Goal: Information Seeking & Learning: Check status

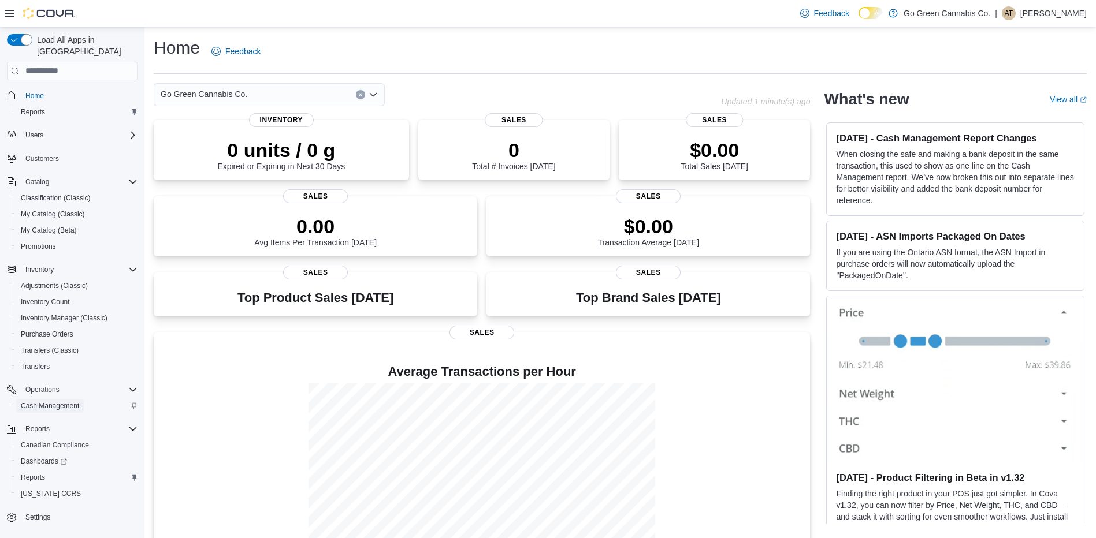
click at [65, 401] on span "Cash Management" at bounding box center [50, 405] width 58 height 9
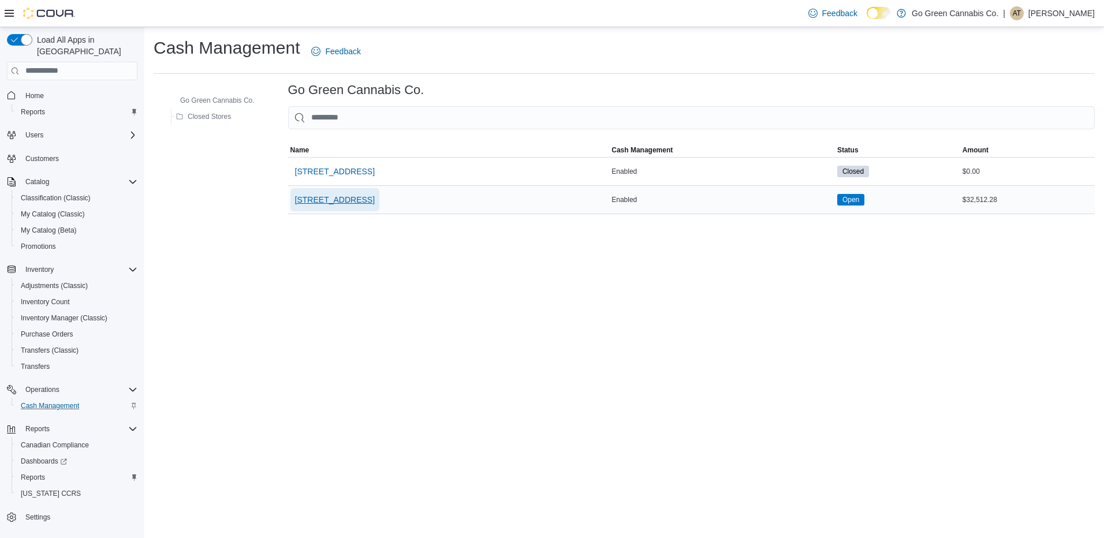
click at [374, 198] on span "[STREET_ADDRESS]" at bounding box center [335, 200] width 80 height 12
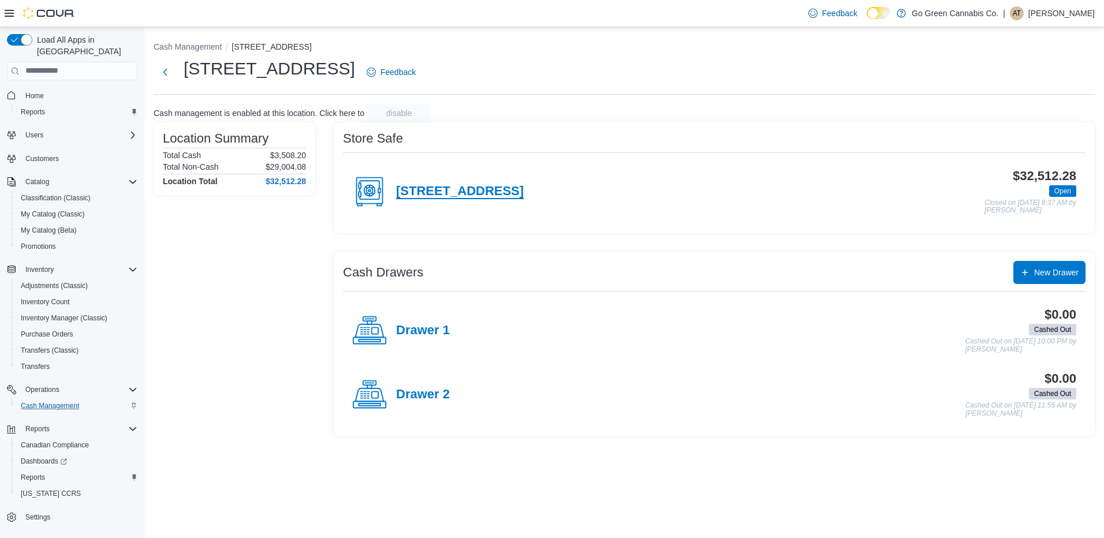
click at [467, 191] on h4 "3802 Greenbank Rd #4" at bounding box center [460, 191] width 128 height 15
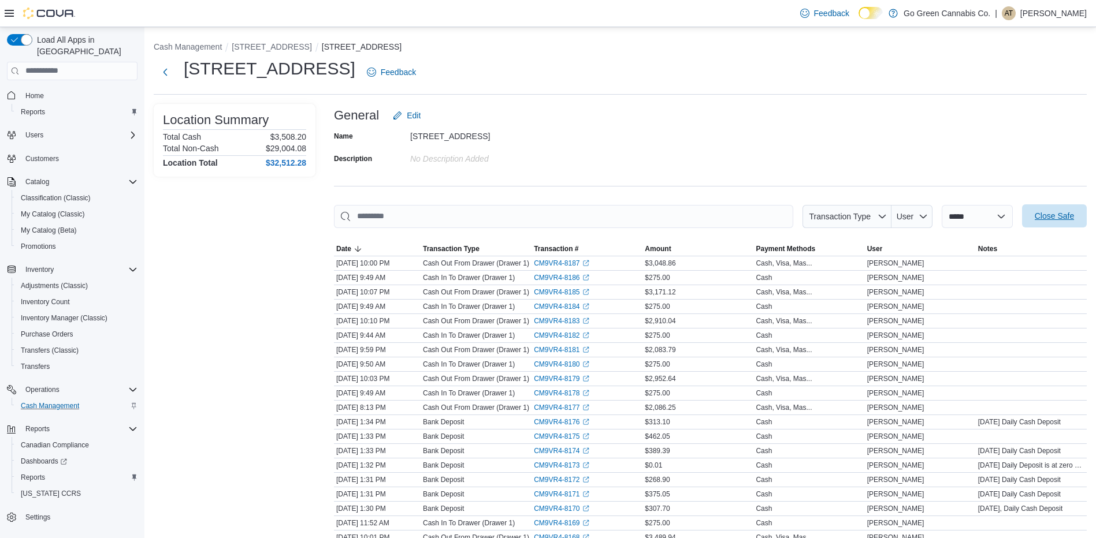
click at [1069, 219] on span "Close Safe" at bounding box center [1054, 216] width 39 height 12
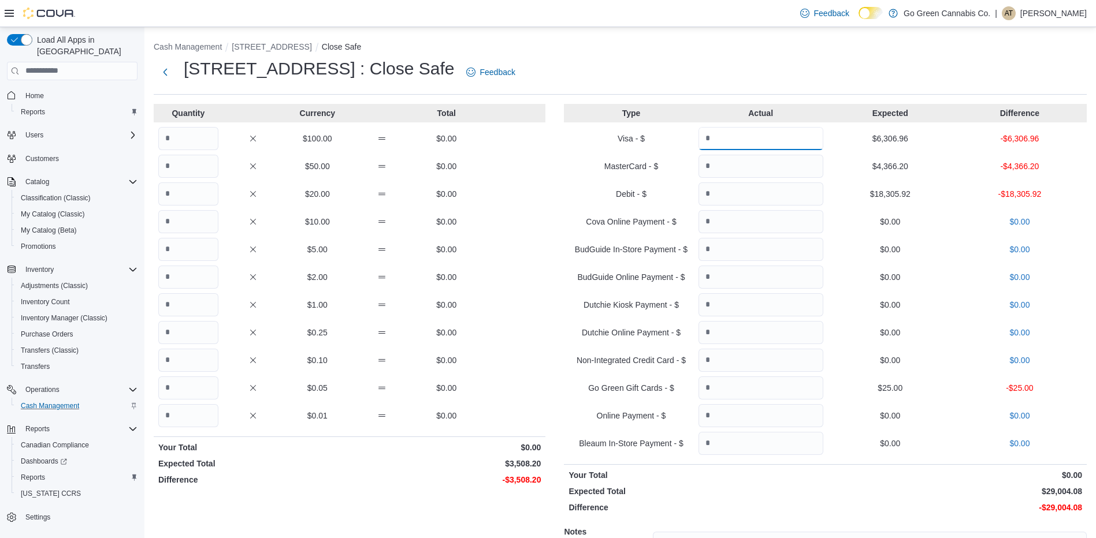
click at [765, 140] on input "Quantity" at bounding box center [760, 138] width 125 height 23
drag, startPoint x: 784, startPoint y: 142, endPoint x: 404, endPoint y: 223, distance: 388.7
click at [404, 223] on div "Quantity Currency Total $100.00 $0.00 $50.00 $0.00 $20.00 $0.00 $10.00 $0.00 $5…" at bounding box center [620, 378] width 933 height 549
drag, startPoint x: 734, startPoint y: 137, endPoint x: 344, endPoint y: 172, distance: 390.9
click at [344, 172] on div "Quantity Currency Total $100.00 $0.00 $50.00 $0.00 $20.00 $0.00 $10.00 $0.00 $5…" at bounding box center [620, 378] width 933 height 549
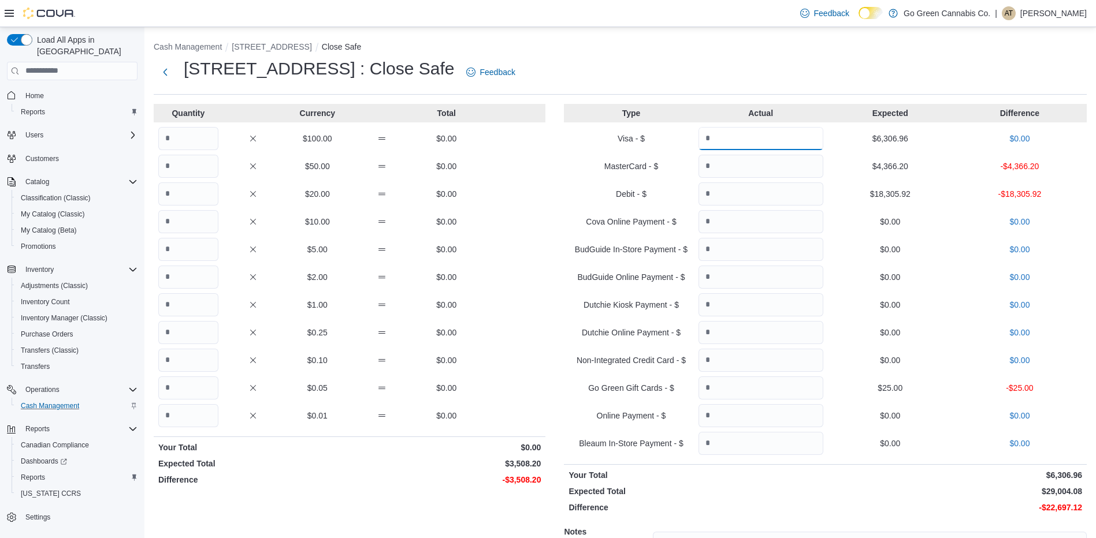
type input "*******"
click at [740, 166] on input "Quantity" at bounding box center [760, 166] width 125 height 23
type input "********"
click at [787, 194] on input "Quantity" at bounding box center [760, 194] width 125 height 23
type input "********"
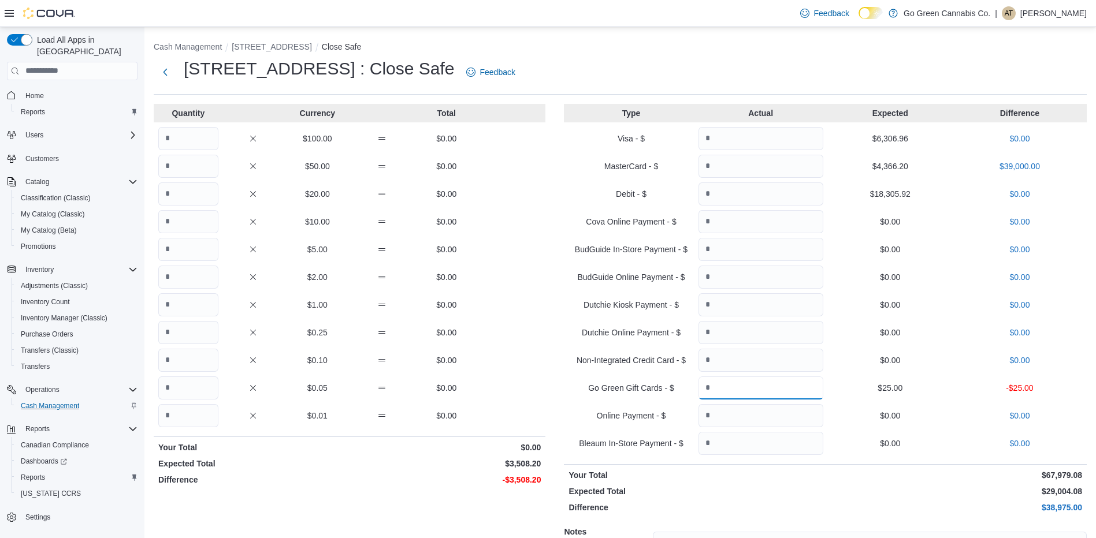
drag, startPoint x: 756, startPoint y: 388, endPoint x: 653, endPoint y: 402, distance: 104.4
click at [653, 402] on div "Type Actual Expected Difference Visa - $ ******* $6,306.96 $0.00 MasterCard - $…" at bounding box center [825, 378] width 523 height 549
type input "**"
drag, startPoint x: 181, startPoint y: 133, endPoint x: -2, endPoint y: 170, distance: 186.9
click at [0, 170] on html "Feedback Dark Mode Go Green Cannabis Co. | AT Andrew Theodore Load All Apps in …" at bounding box center [548, 269] width 1096 height 538
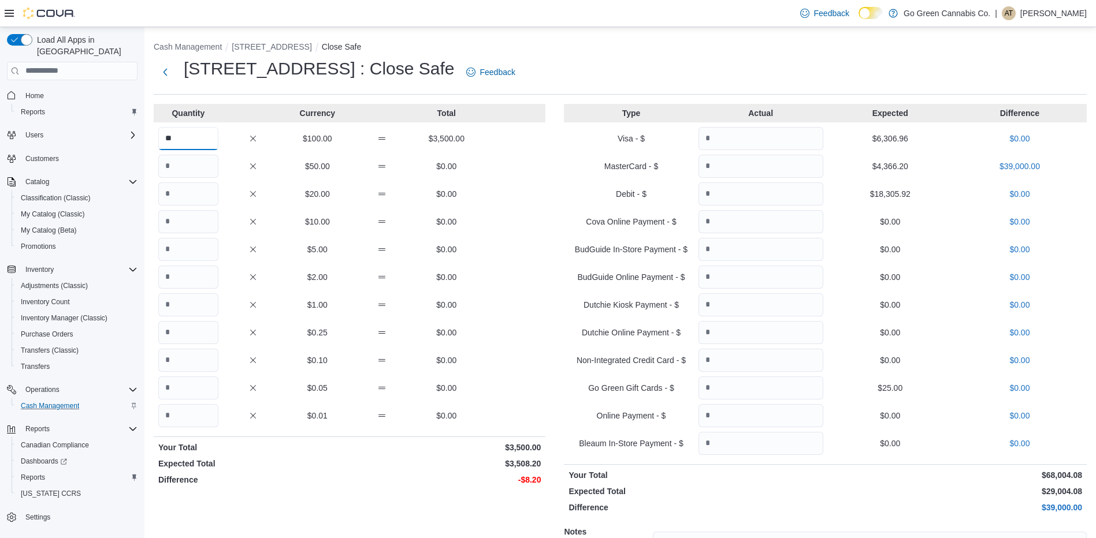
type input "**"
drag, startPoint x: 190, startPoint y: 247, endPoint x: -2, endPoint y: 263, distance: 193.0
click at [0, 263] on html "Feedback Dark Mode Go Green Cannabis Co. | AT Andrew Theodore Load All Apps in …" at bounding box center [548, 269] width 1096 height 538
type input "*"
drag, startPoint x: 194, startPoint y: 278, endPoint x: 62, endPoint y: 282, distance: 131.2
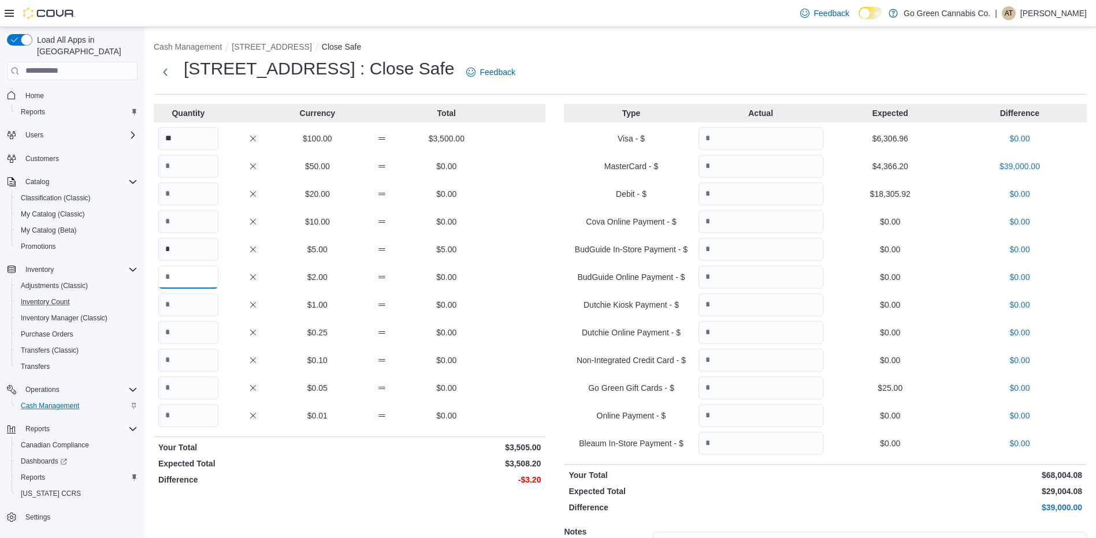
click at [62, 282] on div "Load All Apps in New Hub Home Reports Users Customers Catalog Classification (C…" at bounding box center [548, 344] width 1096 height 635
drag, startPoint x: 191, startPoint y: 305, endPoint x: 17, endPoint y: 334, distance: 176.3
click at [15, 334] on div "Load All Apps in New Hub Home Reports Users Customers Catalog Classification (C…" at bounding box center [548, 344] width 1096 height 635
drag, startPoint x: 201, startPoint y: 280, endPoint x: 40, endPoint y: 287, distance: 160.7
click at [40, 287] on div "Load All Apps in New Hub Home Reports Users Customers Catalog Classification (C…" at bounding box center [548, 344] width 1096 height 635
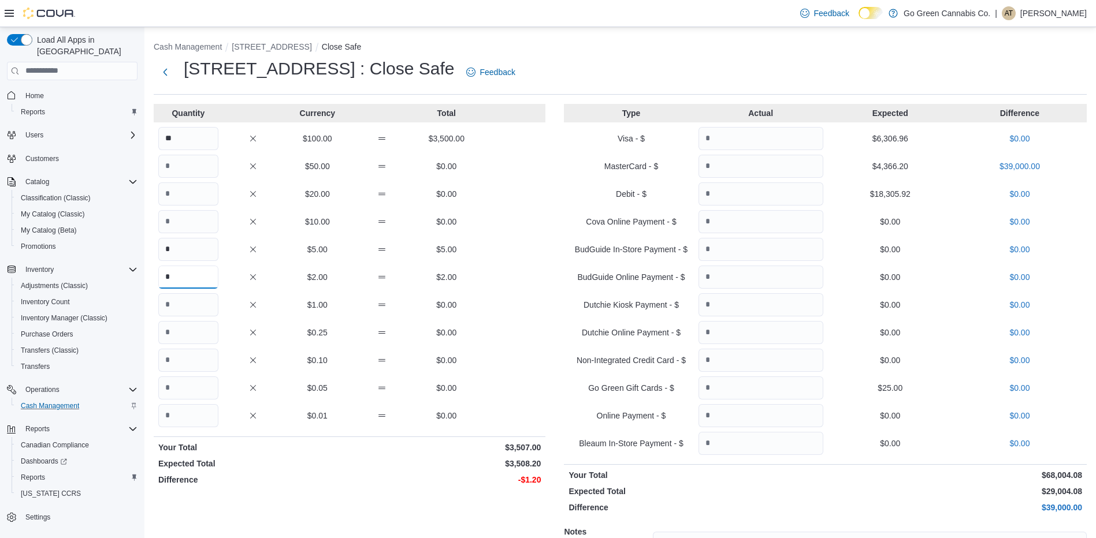
type input "*"
drag, startPoint x: 209, startPoint y: 304, endPoint x: 75, endPoint y: 323, distance: 135.4
click at [75, 323] on div "Load All Apps in New Hub Home Reports Users Customers Catalog Classification (C…" at bounding box center [548, 344] width 1096 height 635
type input "*"
drag, startPoint x: 185, startPoint y: 363, endPoint x: 80, endPoint y: 363, distance: 105.7
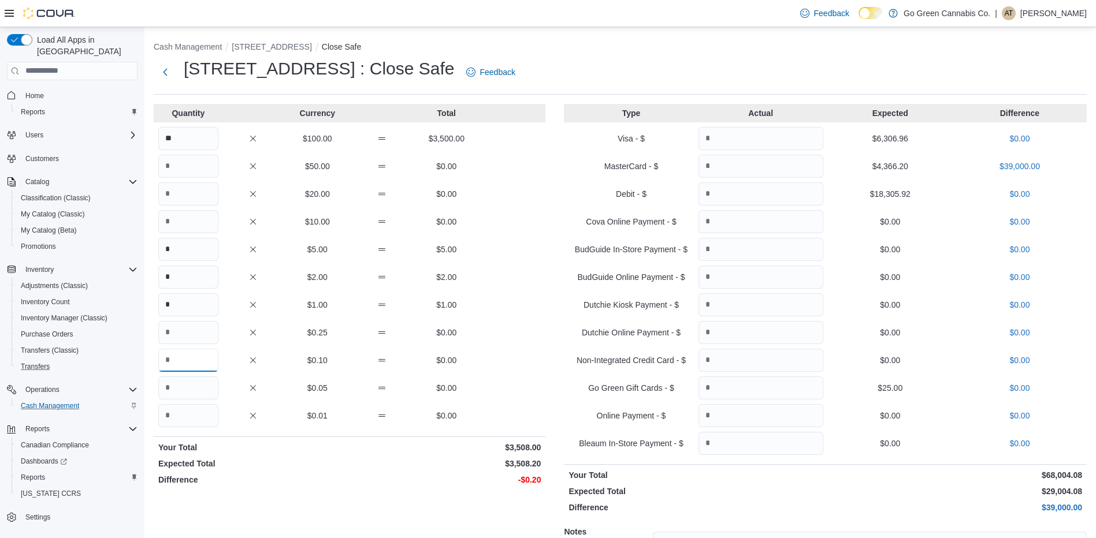
click at [80, 363] on div "Load All Apps in New Hub Home Reports Users Customers Catalog Classification (C…" at bounding box center [548, 344] width 1096 height 635
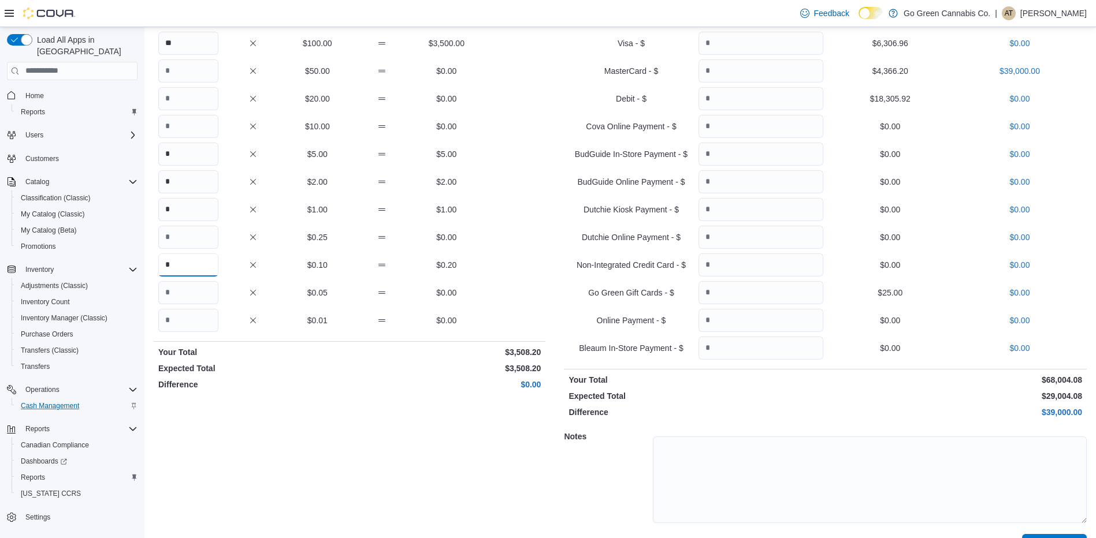
scroll to position [124, 0]
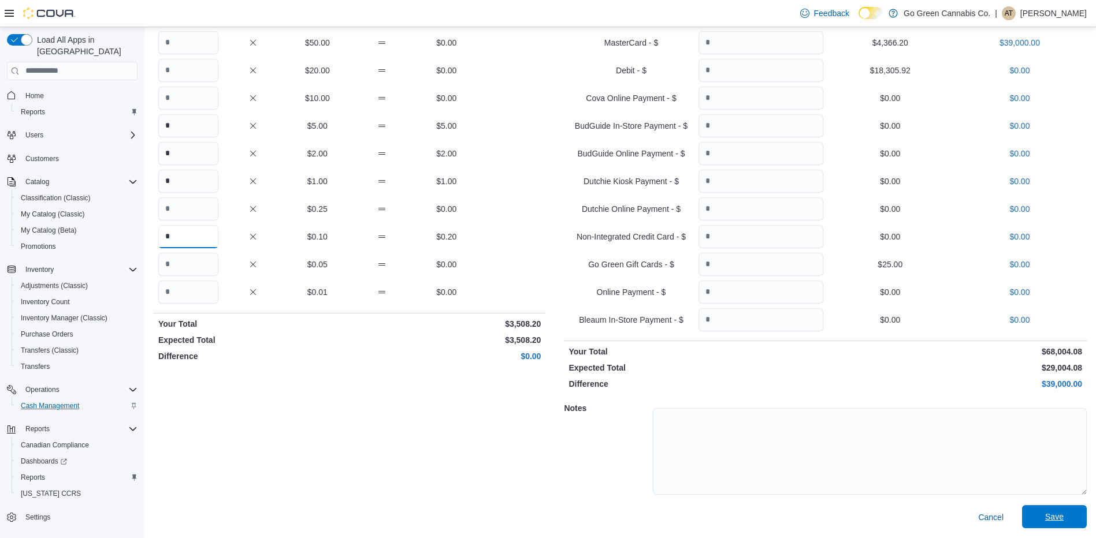
type input "*"
click at [1059, 518] on span "Save" at bounding box center [1054, 517] width 18 height 12
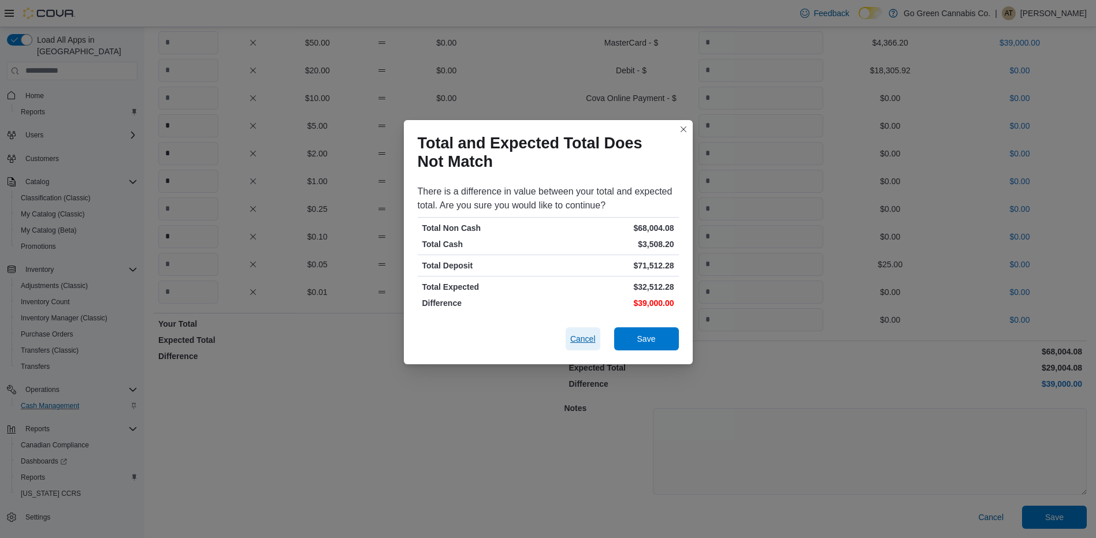
click at [577, 341] on span "Cancel" at bounding box center [582, 339] width 25 height 12
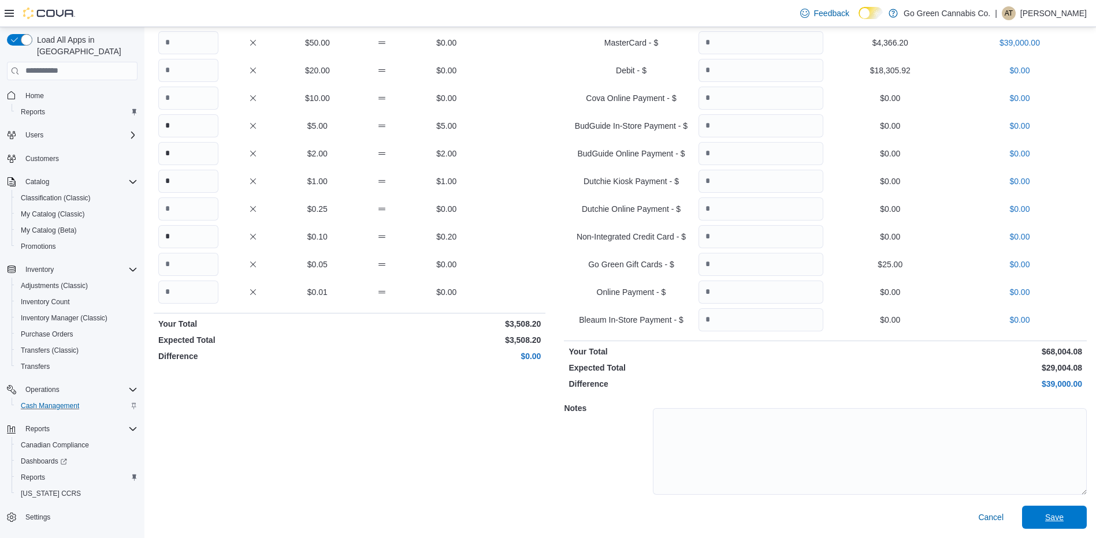
scroll to position [8, 0]
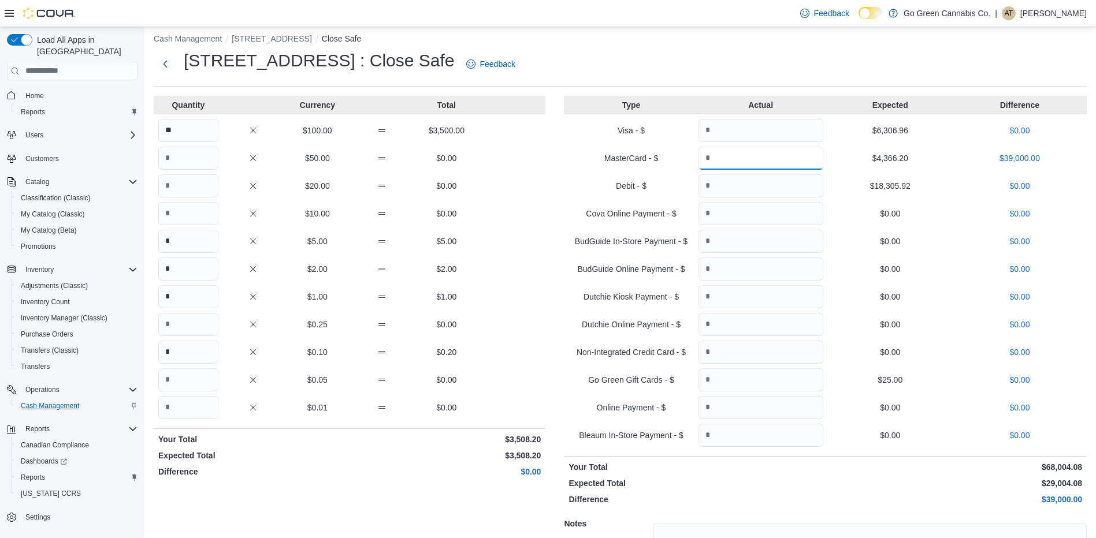
drag, startPoint x: 763, startPoint y: 157, endPoint x: 582, endPoint y: 143, distance: 181.3
click at [582, 143] on div "Type Actual Expected Difference Visa - $ ******* $6,306.96 $0.00 MasterCard - $…" at bounding box center [825, 370] width 523 height 549
click at [856, 489] on div "Type Actual Expected Difference Visa - $ ******* $6,306.96 $0.00 MasterCard - $…" at bounding box center [825, 370] width 523 height 549
drag, startPoint x: 750, startPoint y: 158, endPoint x: 669, endPoint y: 158, distance: 80.3
click at [670, 158] on div "MasterCard - $ ******* $4,366.20 -$3,899.98" at bounding box center [825, 158] width 523 height 23
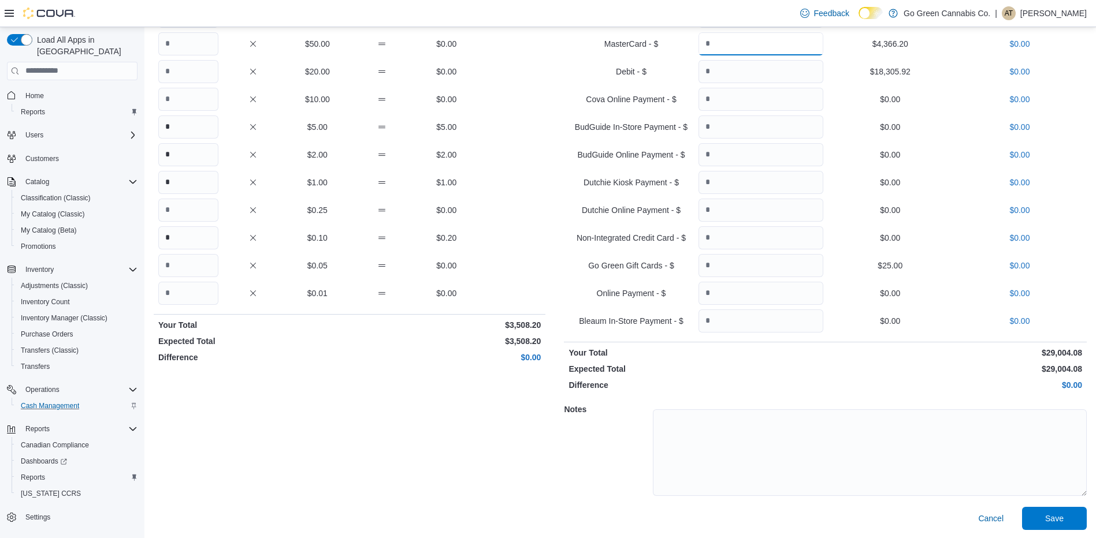
scroll to position [124, 0]
type input "*******"
click at [1059, 513] on span "Save" at bounding box center [1054, 517] width 18 height 12
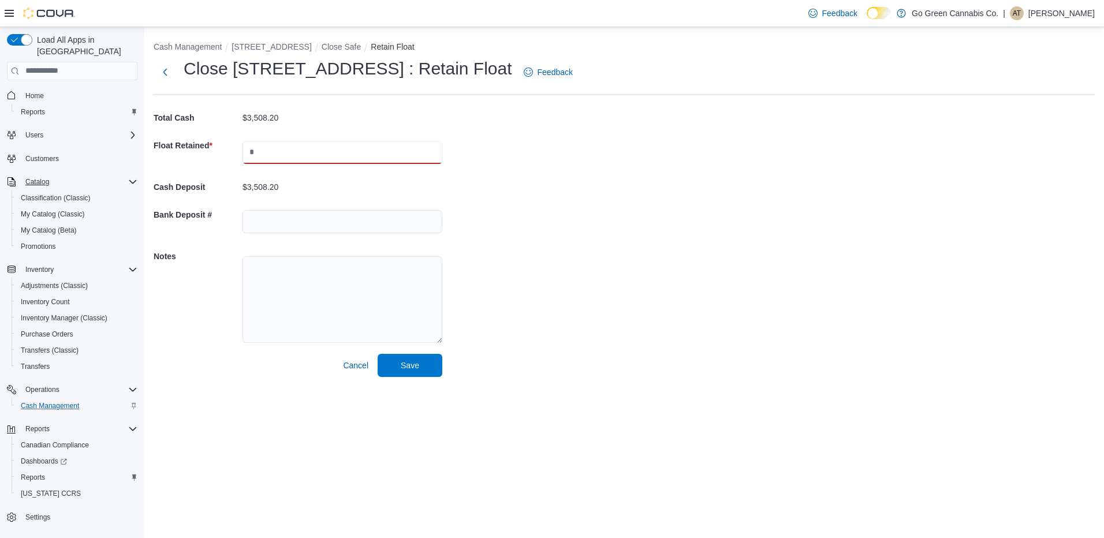
drag, startPoint x: 277, startPoint y: 154, endPoint x: 89, endPoint y: 169, distance: 189.0
click at [89, 169] on div "Load All Apps in New Hub Home Reports Users Customers Catalog Classification (C…" at bounding box center [552, 282] width 1104 height 511
click at [601, 273] on div "Cash Management 3802 Greenbank Rd #4 Close Safe Retain Float Close 3802 Greenba…" at bounding box center [624, 206] width 960 height 359
drag, startPoint x: 298, startPoint y: 146, endPoint x: -2, endPoint y: 186, distance: 303.1
click at [0, 186] on html "Feedback Dark Mode Go Green Cannabis Co. | AT Andrew Theodore Load All Apps in …" at bounding box center [552, 269] width 1104 height 538
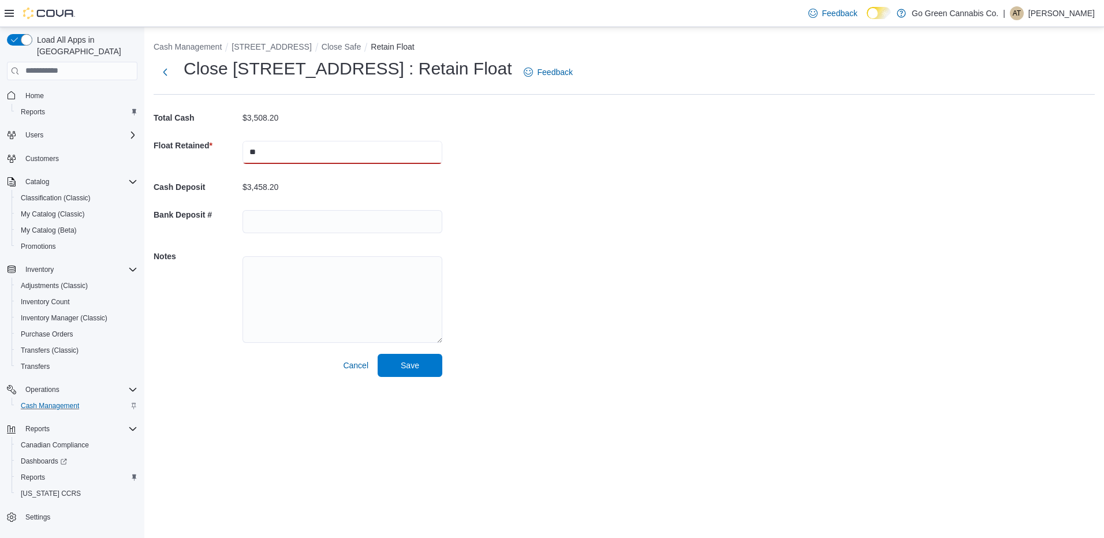
type input "*"
type input "*******"
click at [416, 369] on span "Save" at bounding box center [410, 365] width 18 height 12
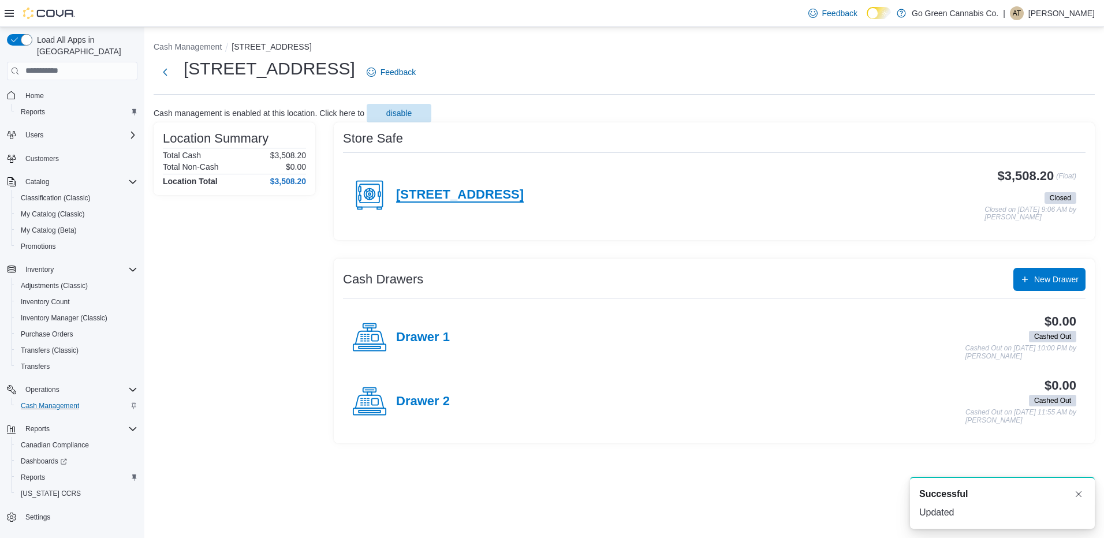
click at [485, 196] on h4 "3802 Greenbank Rd #4" at bounding box center [460, 195] width 128 height 15
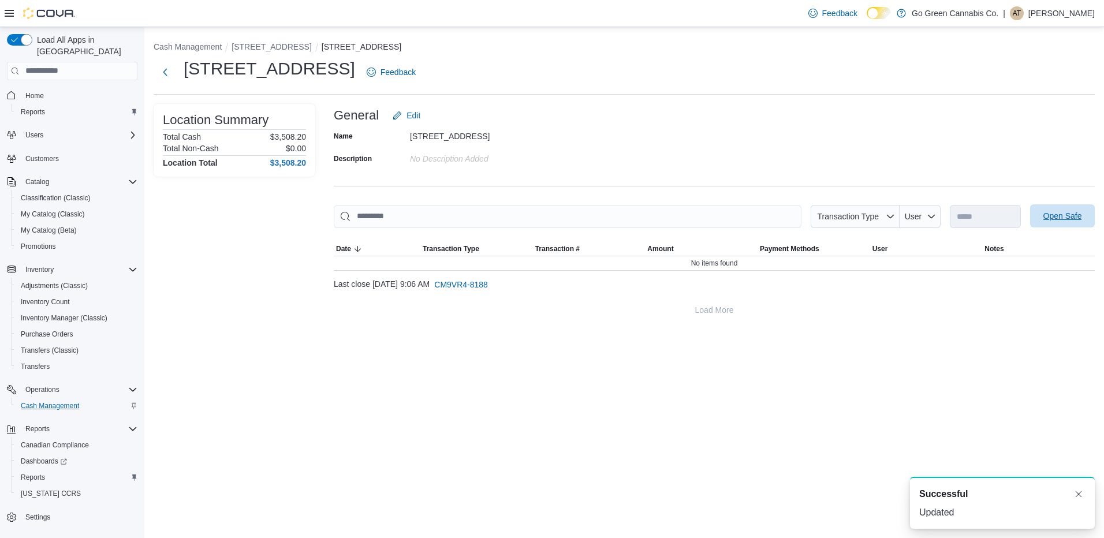
click at [1073, 214] on span "Open Safe" at bounding box center [1063, 216] width 39 height 12
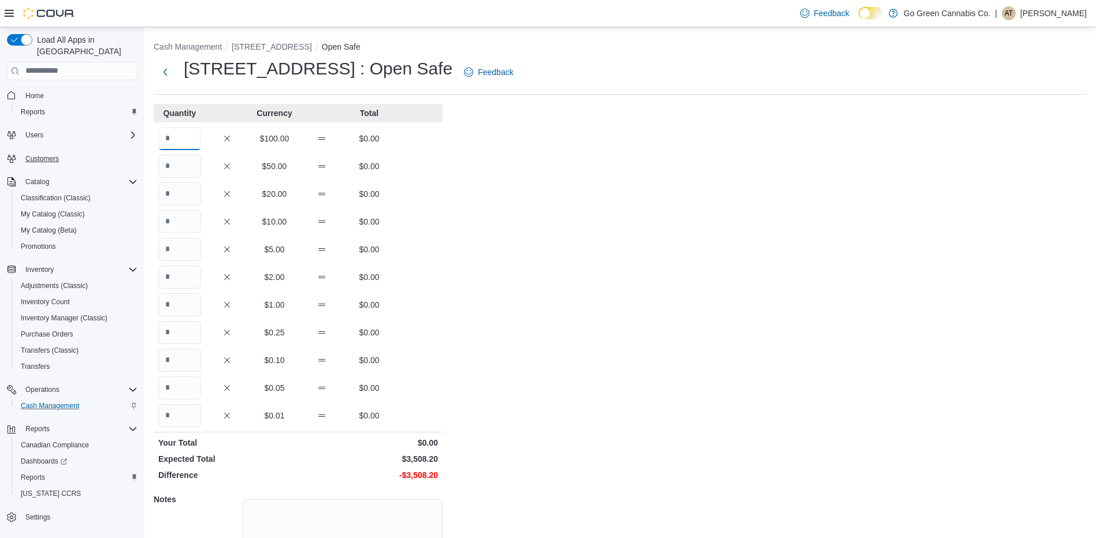
drag, startPoint x: 185, startPoint y: 142, endPoint x: 47, endPoint y: 143, distance: 138.1
click at [47, 143] on div "Load All Apps in New Hub Home Reports Users Customers Catalog Classification (C…" at bounding box center [548, 328] width 1096 height 602
type input "**"
drag, startPoint x: 182, startPoint y: 242, endPoint x: 120, endPoint y: 245, distance: 62.5
click at [120, 245] on div "Load All Apps in New Hub Home Reports Users Customers Catalog Classification (C…" at bounding box center [548, 328] width 1096 height 602
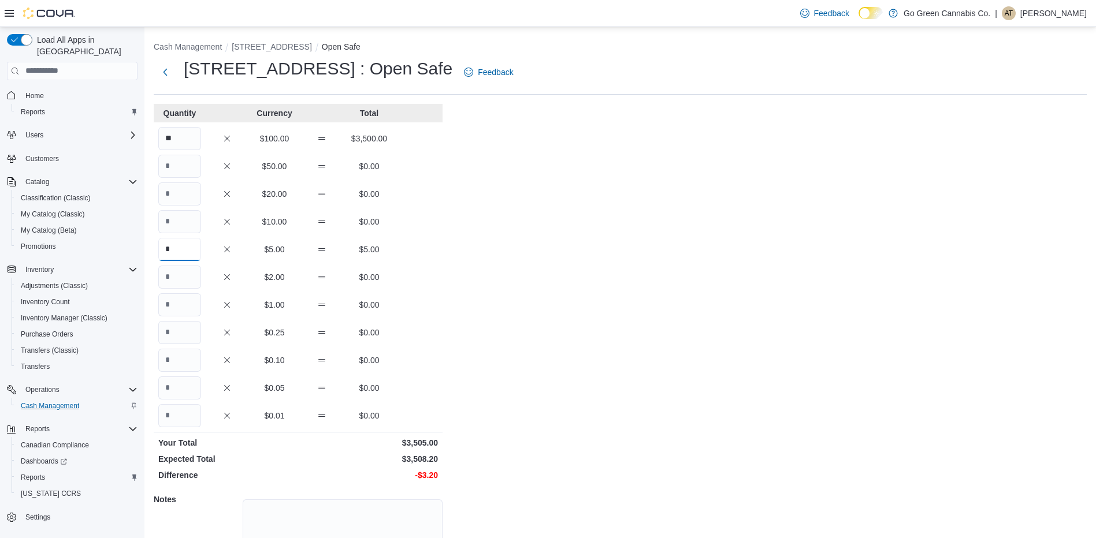
type input "*"
drag, startPoint x: 185, startPoint y: 279, endPoint x: 97, endPoint y: 288, distance: 88.2
click at [97, 288] on div "Load All Apps in New Hub Home Reports Users Customers Catalog Classification (C…" at bounding box center [548, 328] width 1096 height 602
type input "*"
drag, startPoint x: 183, startPoint y: 307, endPoint x: 117, endPoint y: 304, distance: 65.9
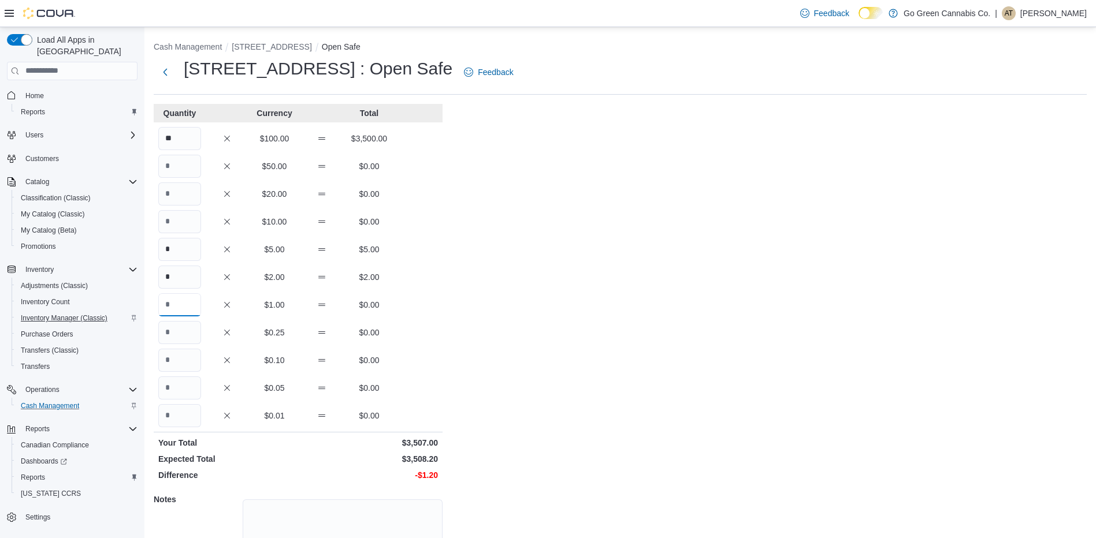
click at [117, 304] on div "Load All Apps in New Hub Home Reports Users Customers Catalog Classification (C…" at bounding box center [548, 328] width 1096 height 602
type input "*"
drag, startPoint x: 185, startPoint y: 360, endPoint x: -2, endPoint y: 357, distance: 187.8
click at [0, 357] on html "Feedback Dark Mode Go Green Cannabis Co. | AT Andrew Theodore Load All Apps in …" at bounding box center [548, 269] width 1096 height 538
type input "*"
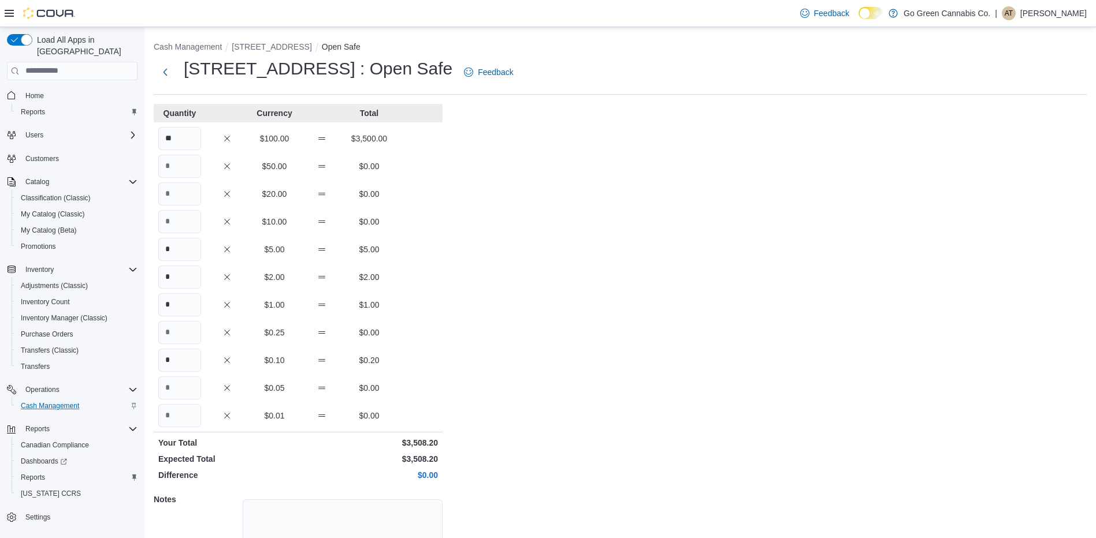
click at [815, 303] on div "Cash Management 3802 Greenbank Rd #4 Open Safe 3812 Greenbank Road : Open Safe …" at bounding box center [619, 328] width 951 height 602
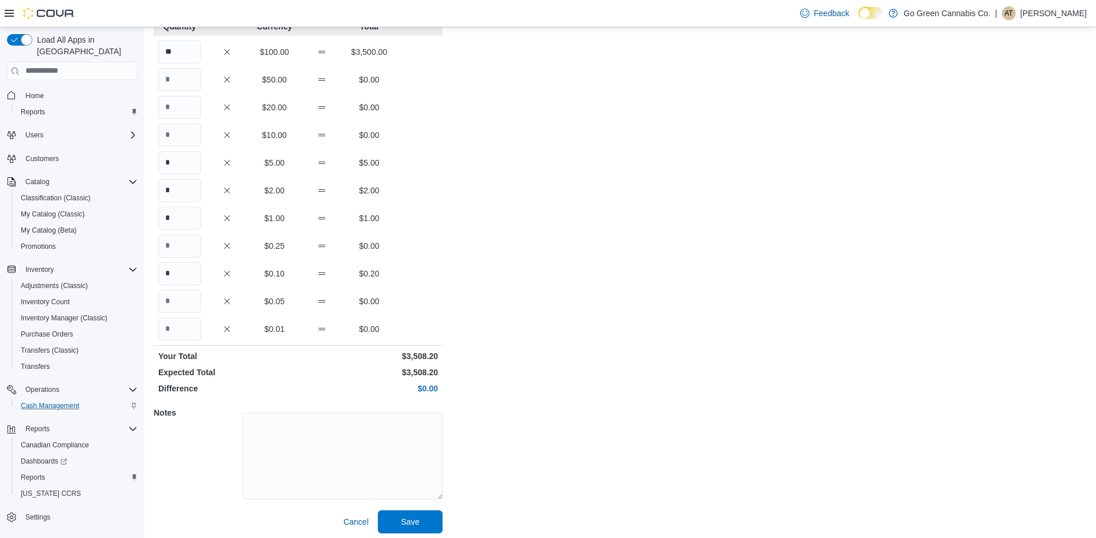
scroll to position [91, 0]
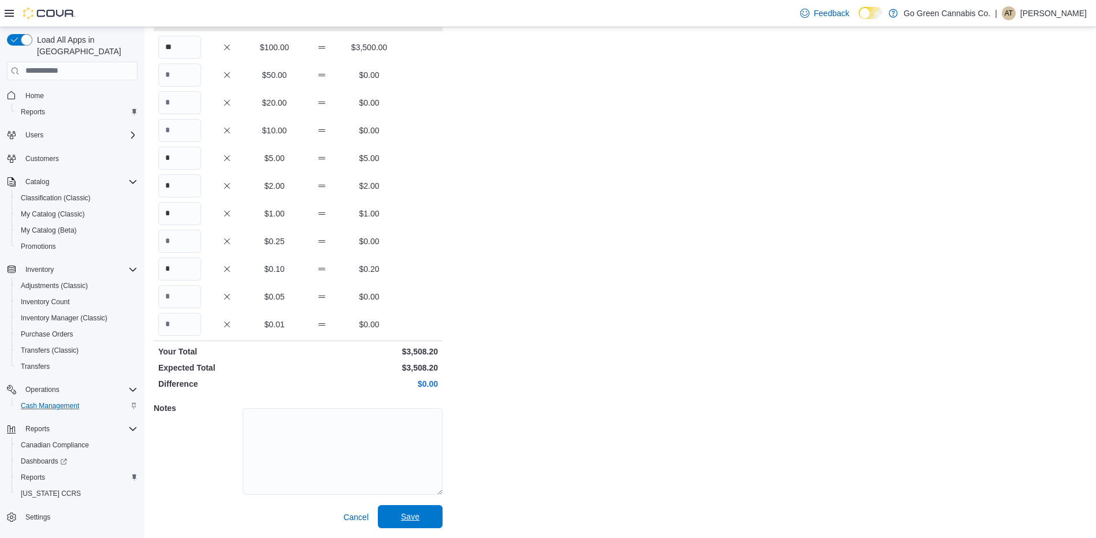
click at [422, 516] on span "Save" at bounding box center [410, 516] width 51 height 23
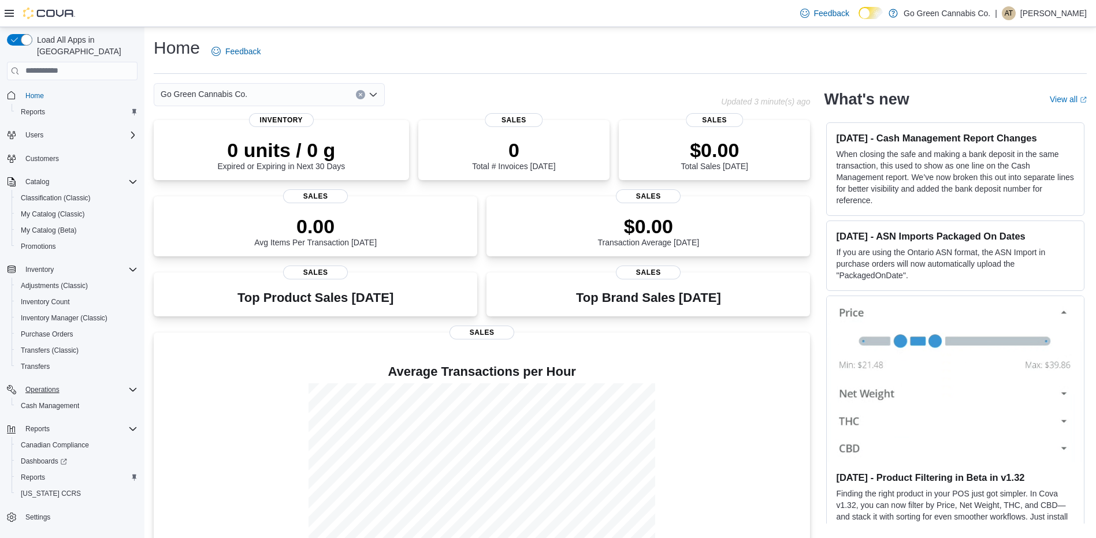
scroll to position [39, 0]
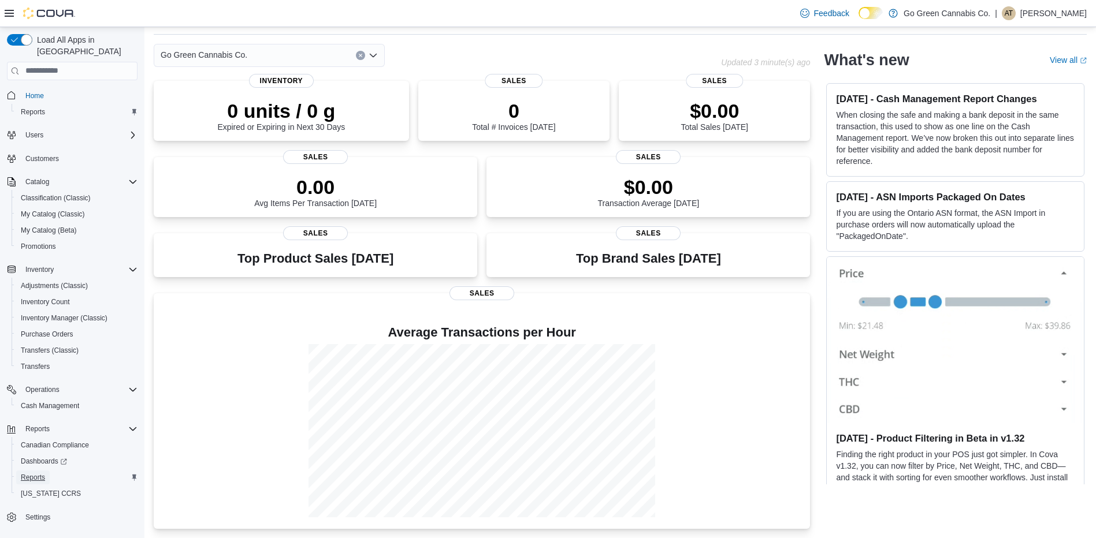
click at [31, 471] on span "Reports" at bounding box center [33, 478] width 24 height 14
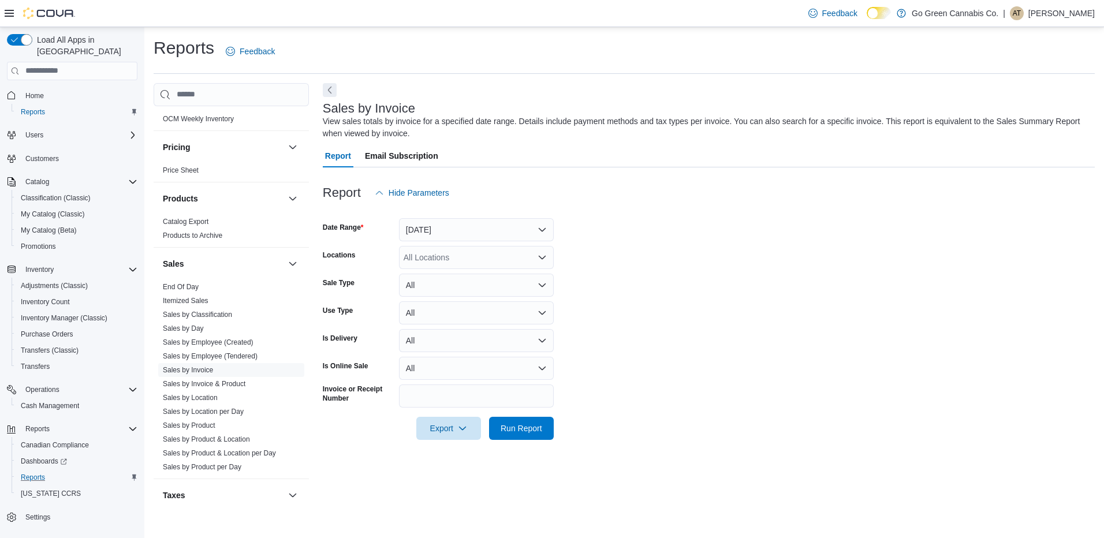
scroll to position [693, 0]
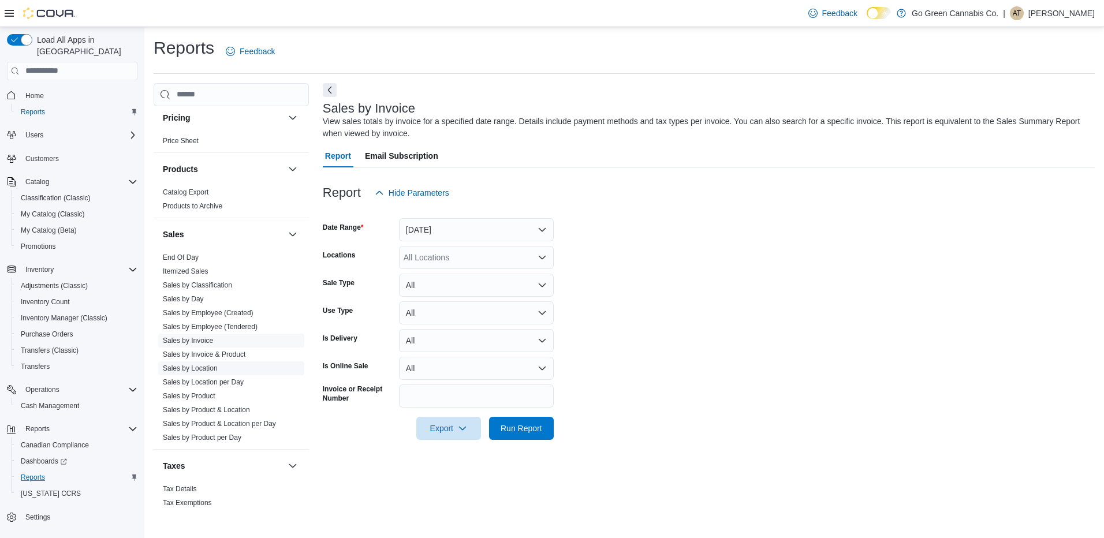
click at [211, 367] on link "Sales by Location" at bounding box center [190, 368] width 55 height 8
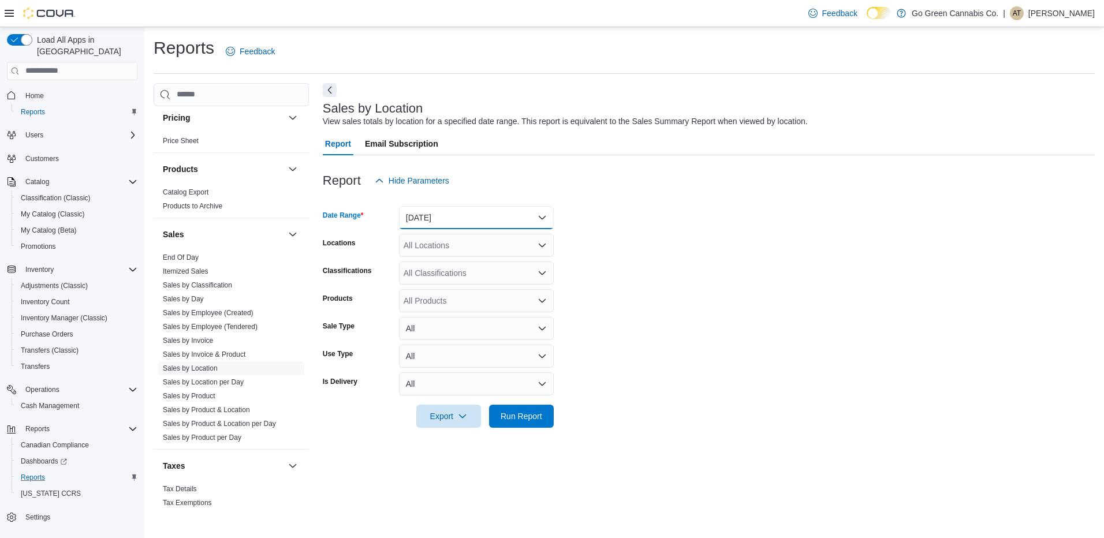
click at [462, 214] on button "[DATE]" at bounding box center [476, 217] width 155 height 23
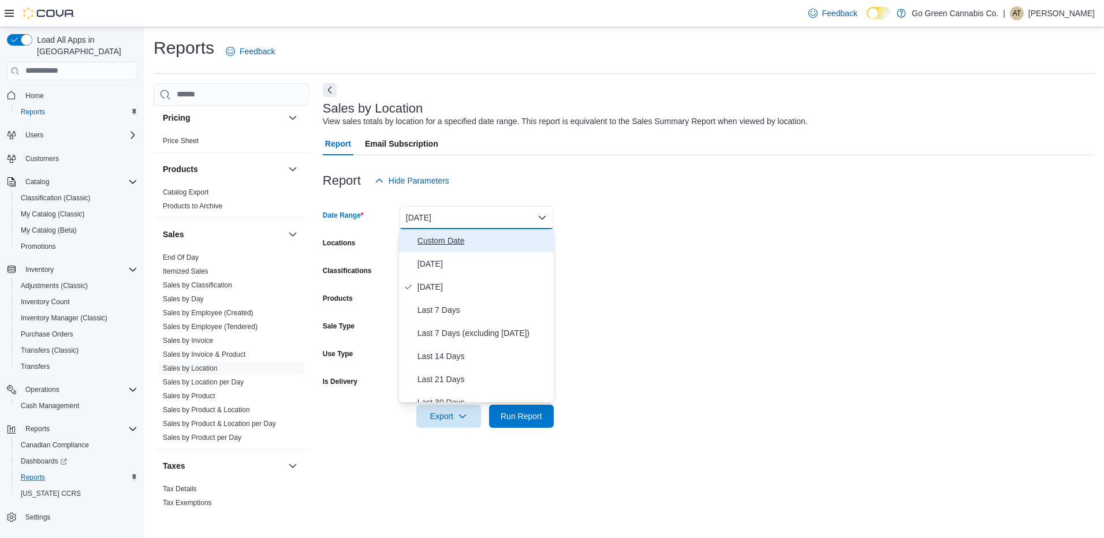
click at [449, 239] on span "Custom Date" at bounding box center [484, 241] width 132 height 14
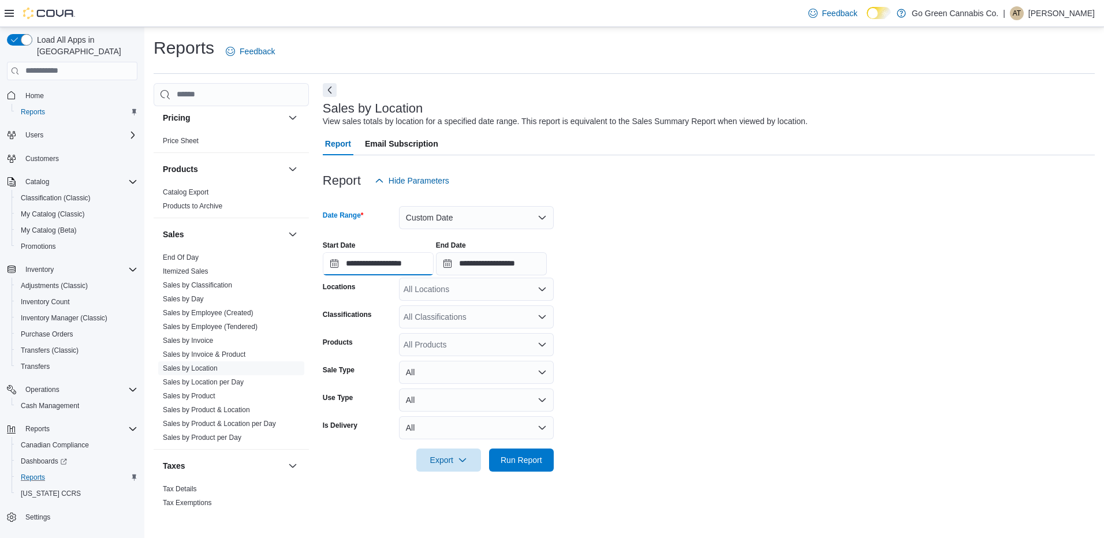
click at [408, 265] on input "**********" at bounding box center [378, 263] width 111 height 23
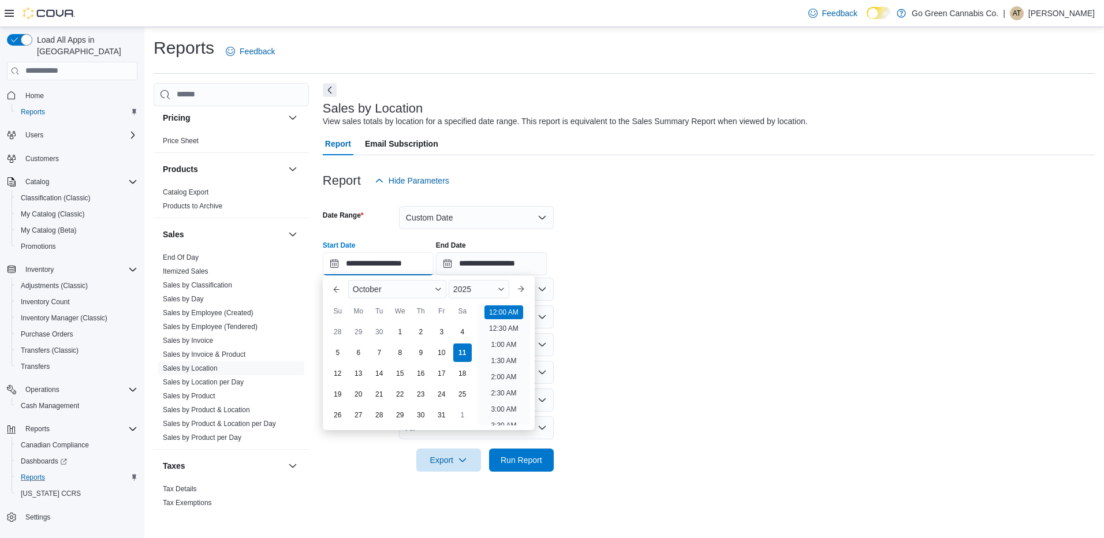
scroll to position [36, 0]
click at [462, 333] on div "4" at bounding box center [462, 332] width 20 height 20
type input "**********"
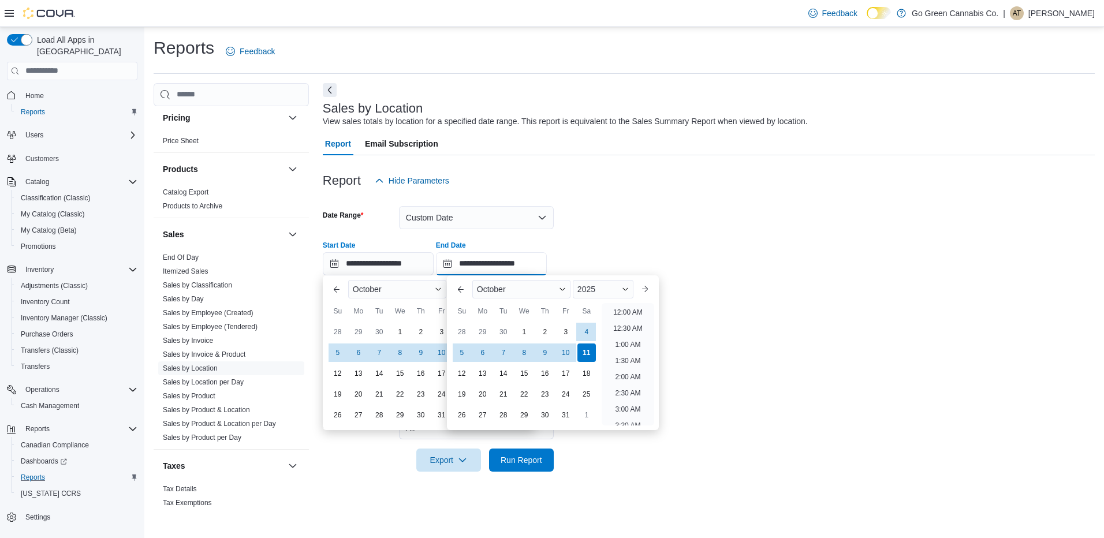
click at [504, 265] on input "**********" at bounding box center [491, 263] width 111 height 23
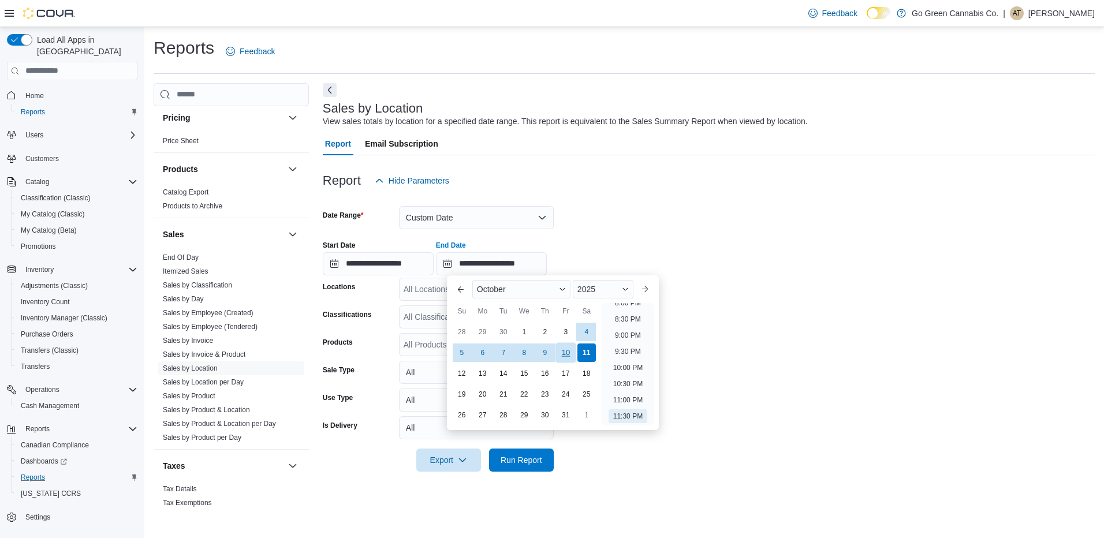
click at [571, 348] on div "10" at bounding box center [566, 353] width 20 height 20
type input "**********"
click at [887, 283] on form "**********" at bounding box center [709, 332] width 772 height 280
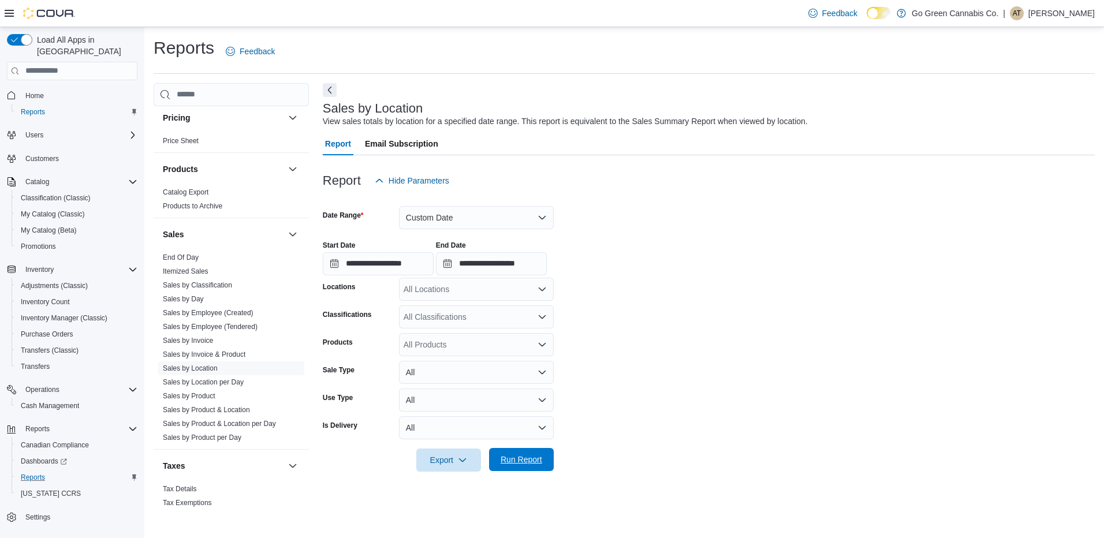
click at [529, 460] on span "Run Report" at bounding box center [522, 460] width 42 height 12
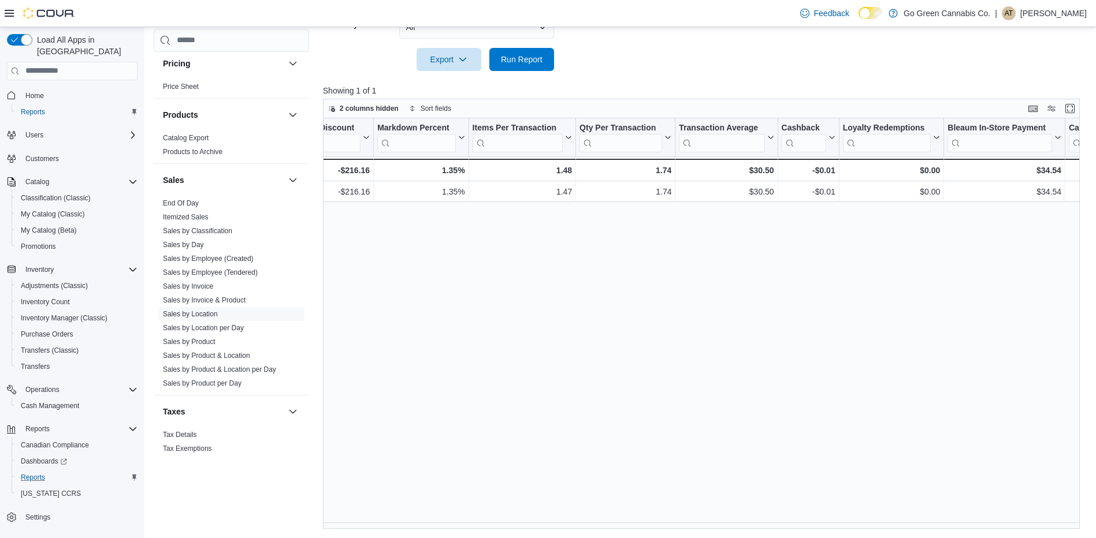
scroll to position [0, 860]
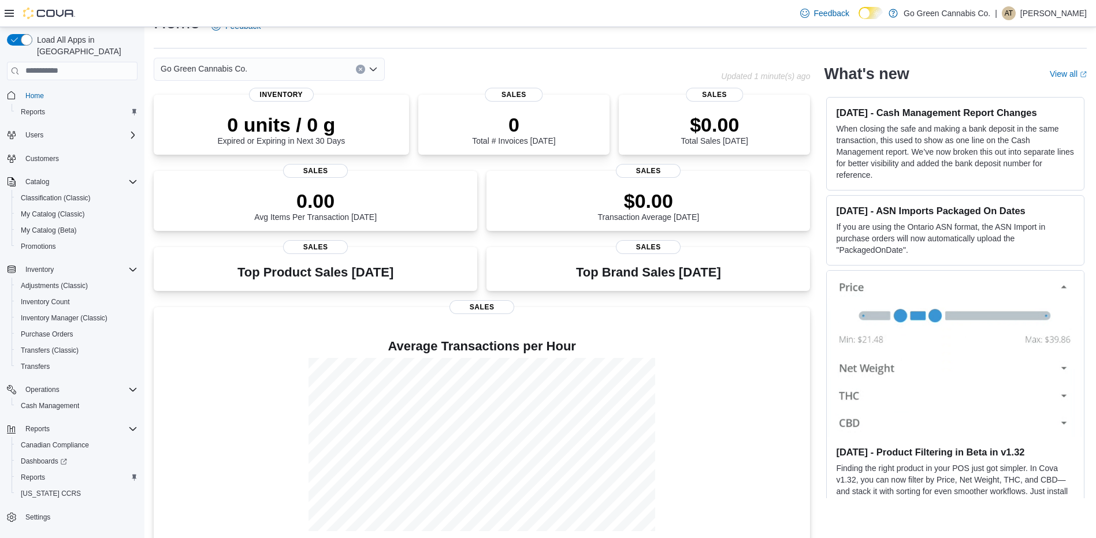
scroll to position [39, 0]
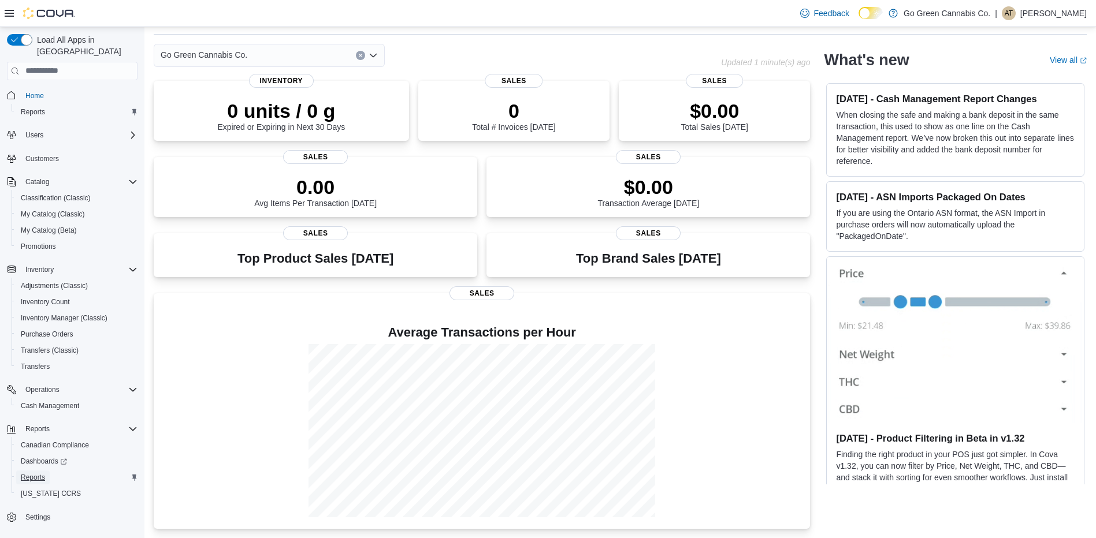
click at [32, 473] on span "Reports" at bounding box center [33, 477] width 24 height 9
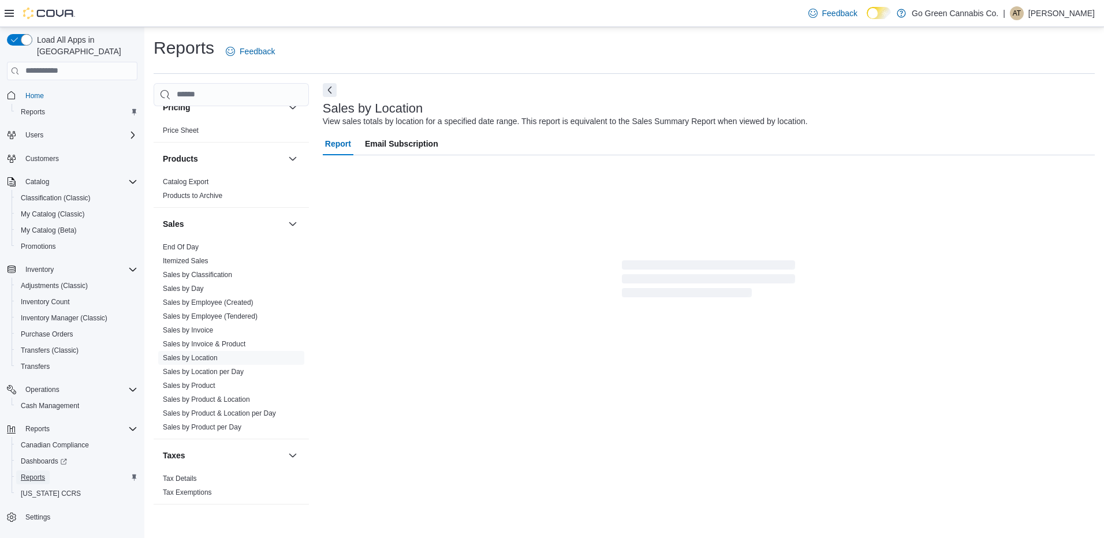
scroll to position [710, 0]
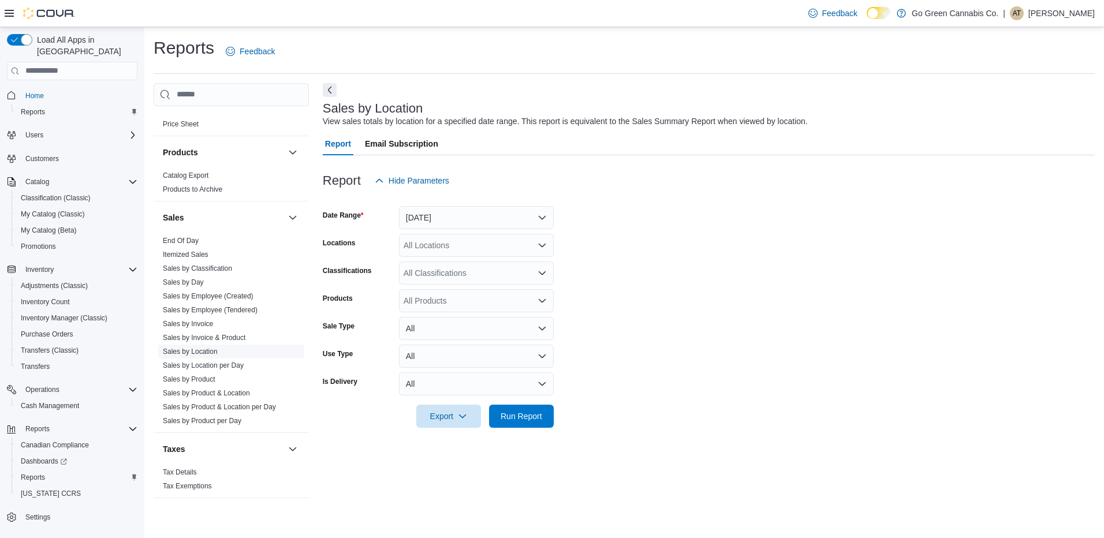
click at [207, 348] on link "Sales by Location" at bounding box center [190, 352] width 55 height 8
click at [483, 219] on button "[DATE]" at bounding box center [476, 217] width 155 height 23
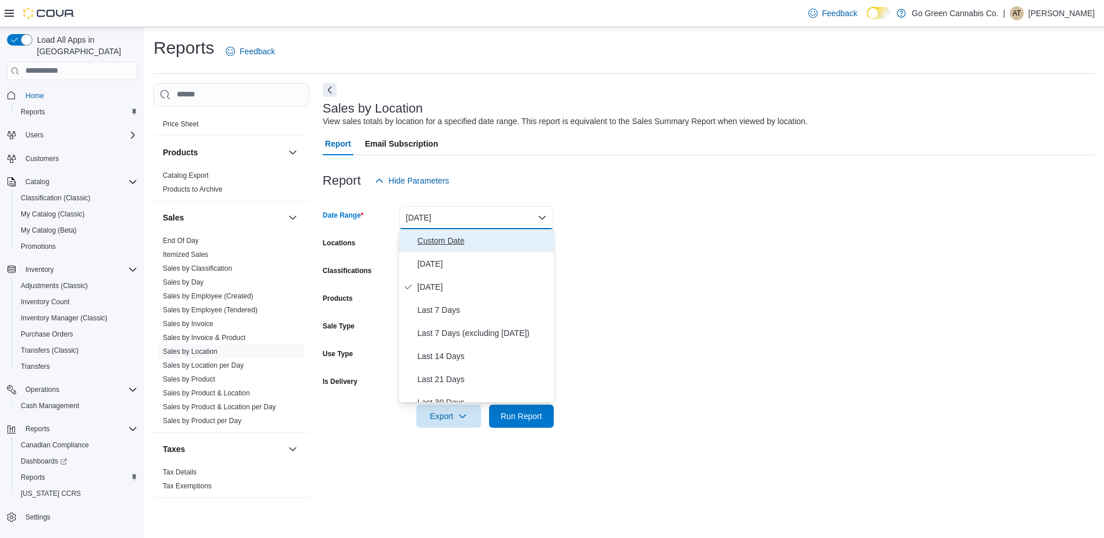
click at [460, 240] on span "Custom Date" at bounding box center [484, 241] width 132 height 14
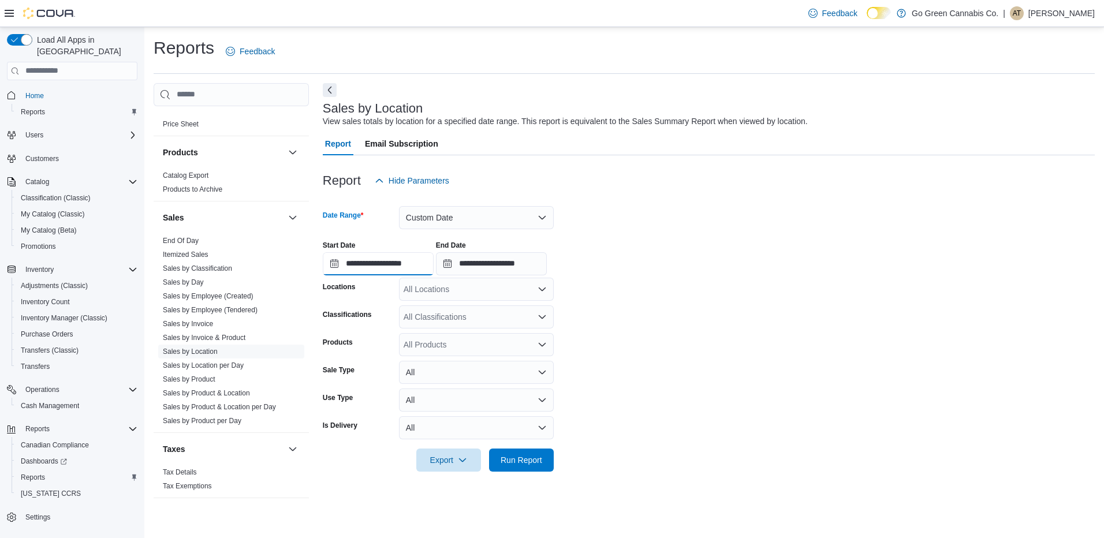
click at [385, 259] on input "**********" at bounding box center [378, 263] width 111 height 23
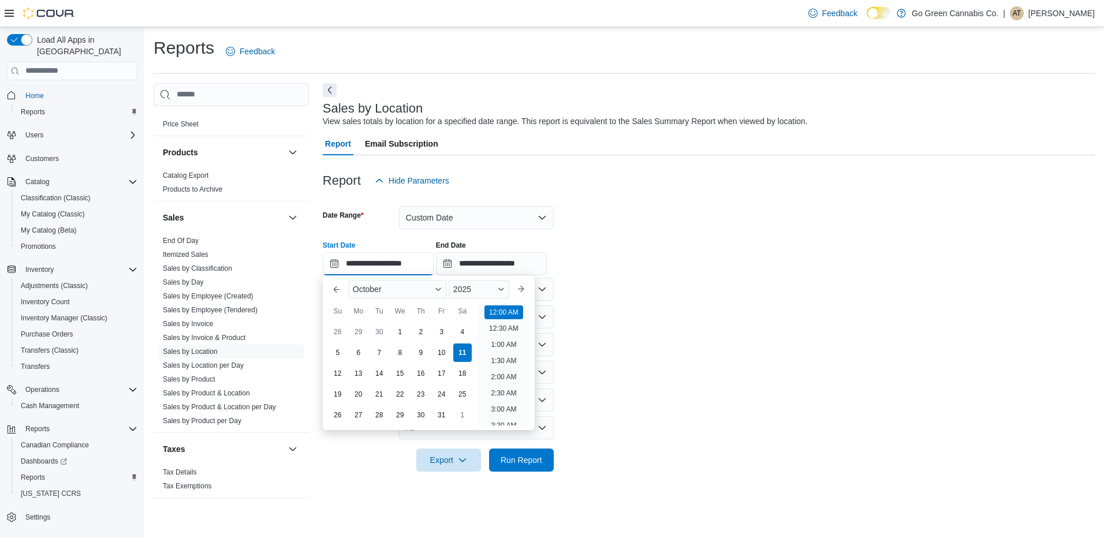
scroll to position [36, 0]
click at [465, 330] on div "4" at bounding box center [462, 332] width 20 height 20
type input "**********"
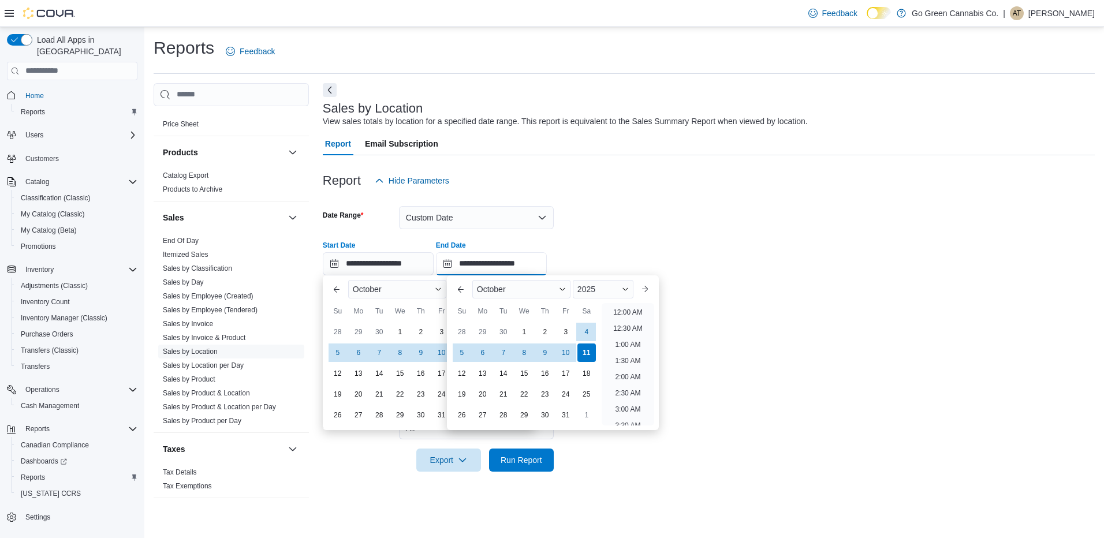
click at [504, 265] on input "**********" at bounding box center [491, 263] width 111 height 23
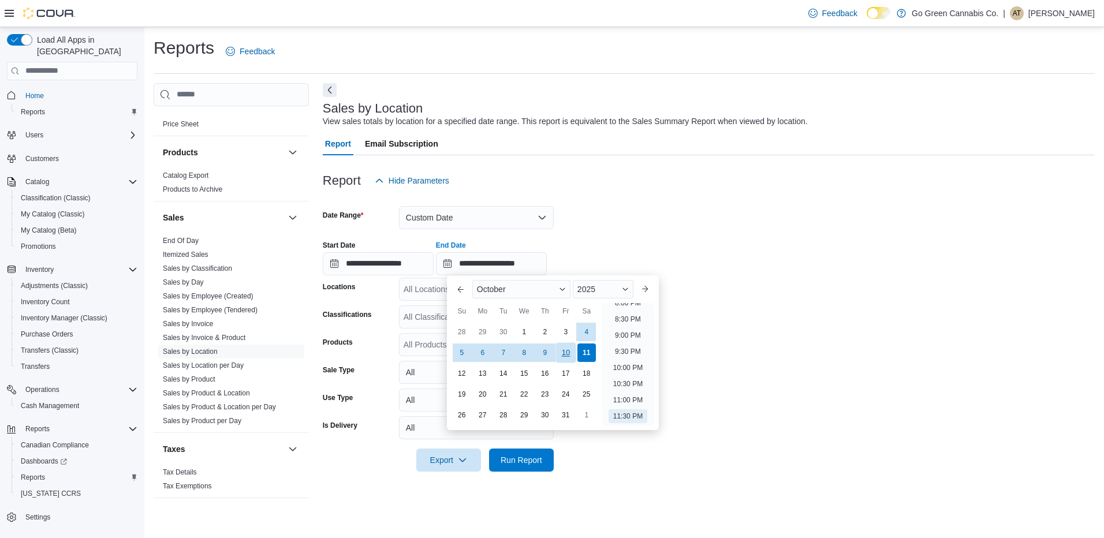
click at [565, 354] on div "10" at bounding box center [566, 353] width 20 height 20
type input "**********"
click at [530, 456] on span "Run Report" at bounding box center [522, 460] width 42 height 12
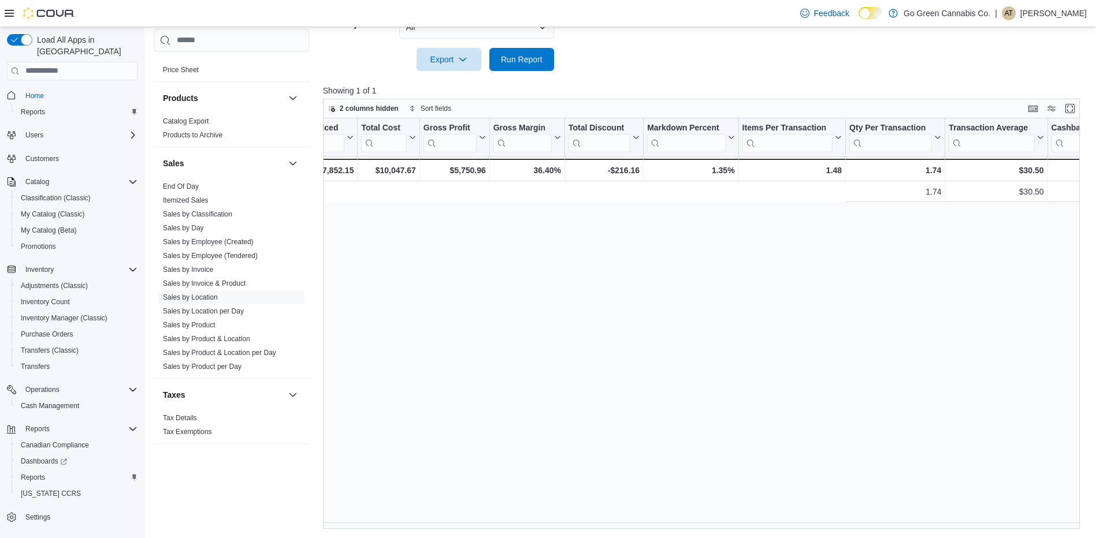
scroll to position [0, 1306]
